Goal: Navigation & Orientation: Find specific page/section

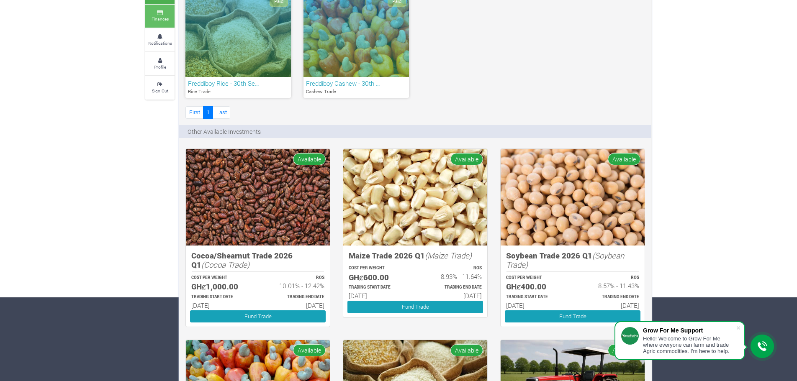
click at [158, 15] on link "Finances" at bounding box center [159, 16] width 29 height 23
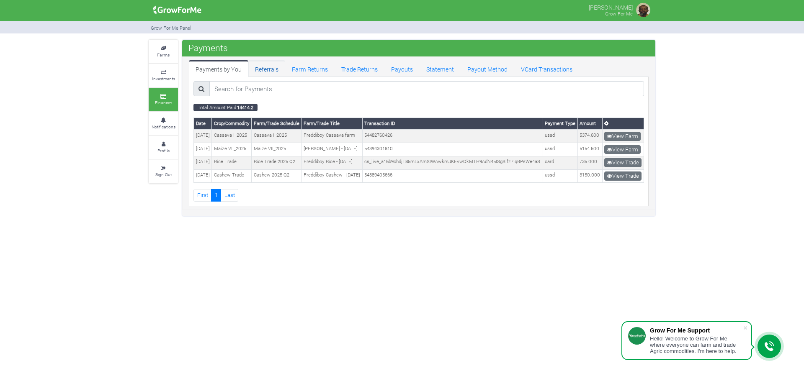
click at [267, 69] on link "Referrals" at bounding box center [266, 68] width 37 height 17
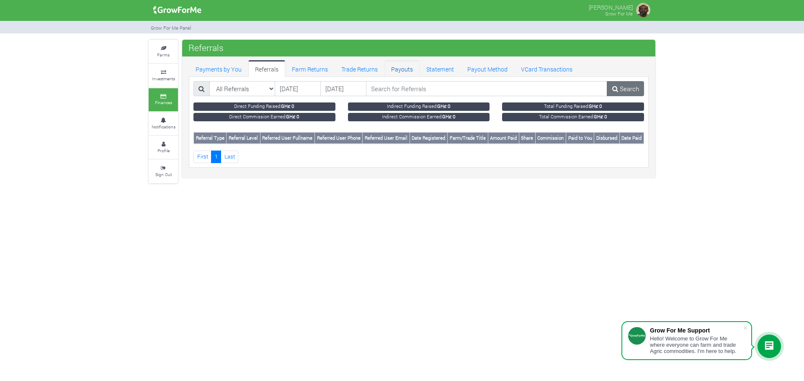
click at [398, 69] on link "Payouts" at bounding box center [401, 68] width 35 height 17
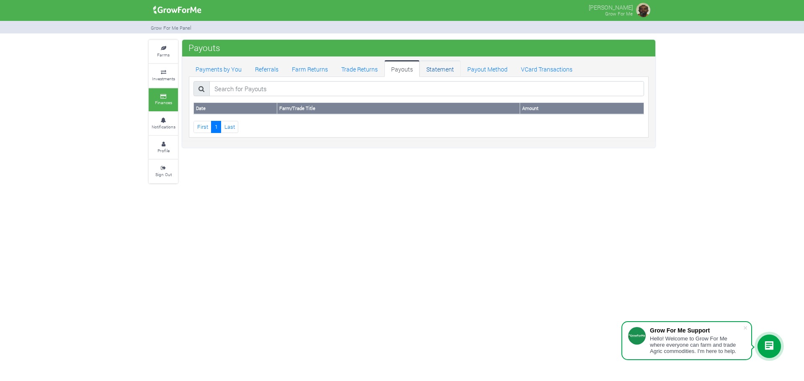
click at [431, 69] on link "Statement" at bounding box center [439, 68] width 41 height 17
click at [488, 67] on link "Payout Method" at bounding box center [487, 68] width 54 height 17
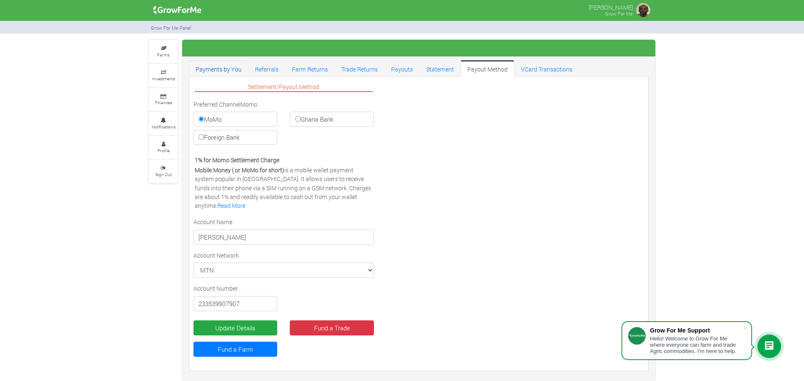
click at [213, 69] on link "Payments by You" at bounding box center [218, 68] width 59 height 17
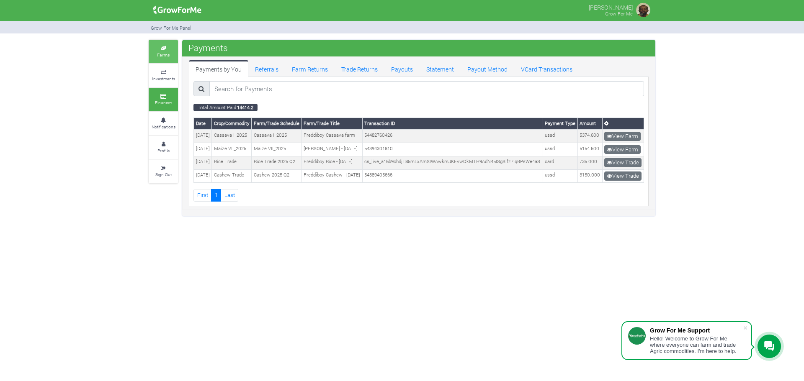
click at [157, 47] on icon at bounding box center [163, 48] width 25 height 4
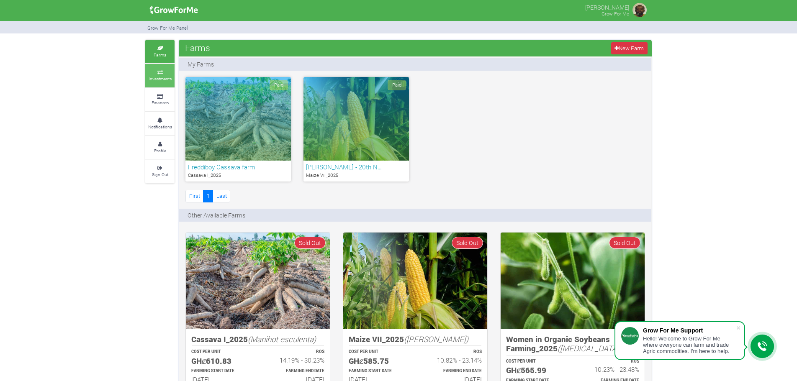
click at [154, 71] on icon at bounding box center [159, 72] width 25 height 4
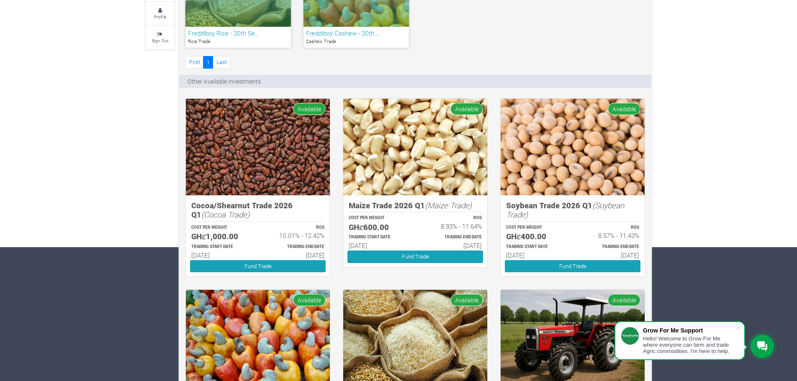
scroll to position [117, 0]
